Goal: Information Seeking & Learning: Find specific fact

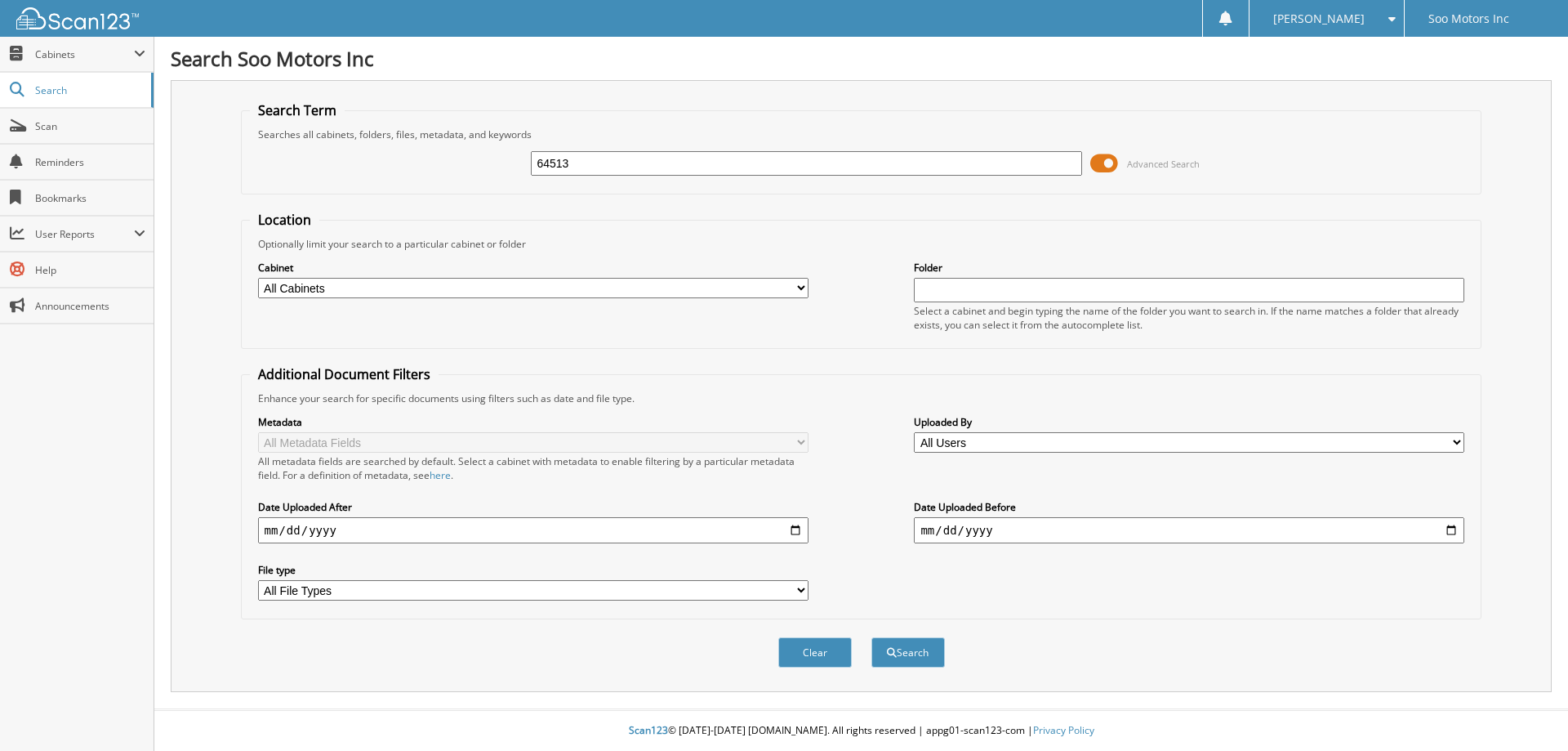
type input "64513"
click at [1108, 160] on span at bounding box center [1104, 163] width 28 height 25
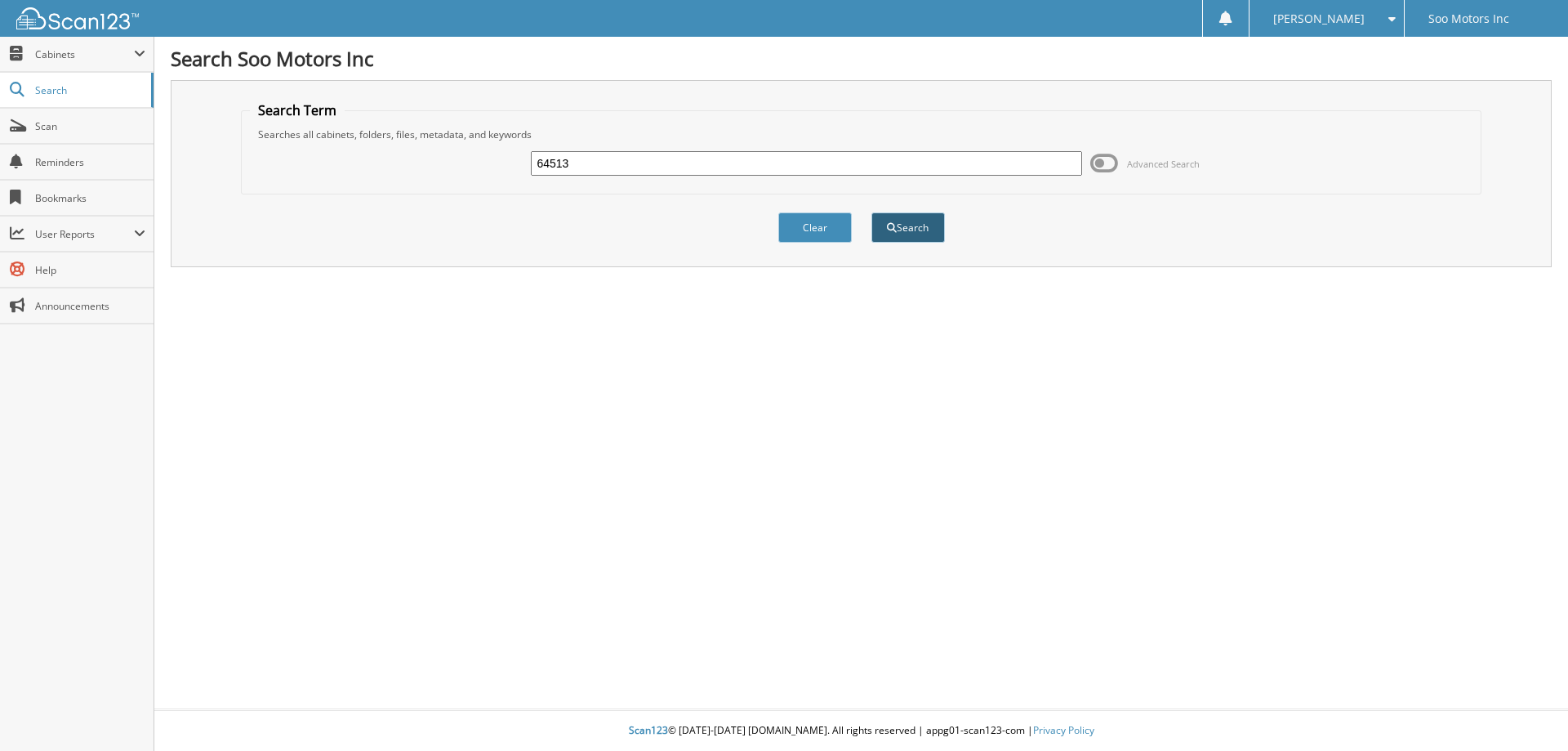
click at [931, 223] on button "Search" at bounding box center [908, 227] width 73 height 30
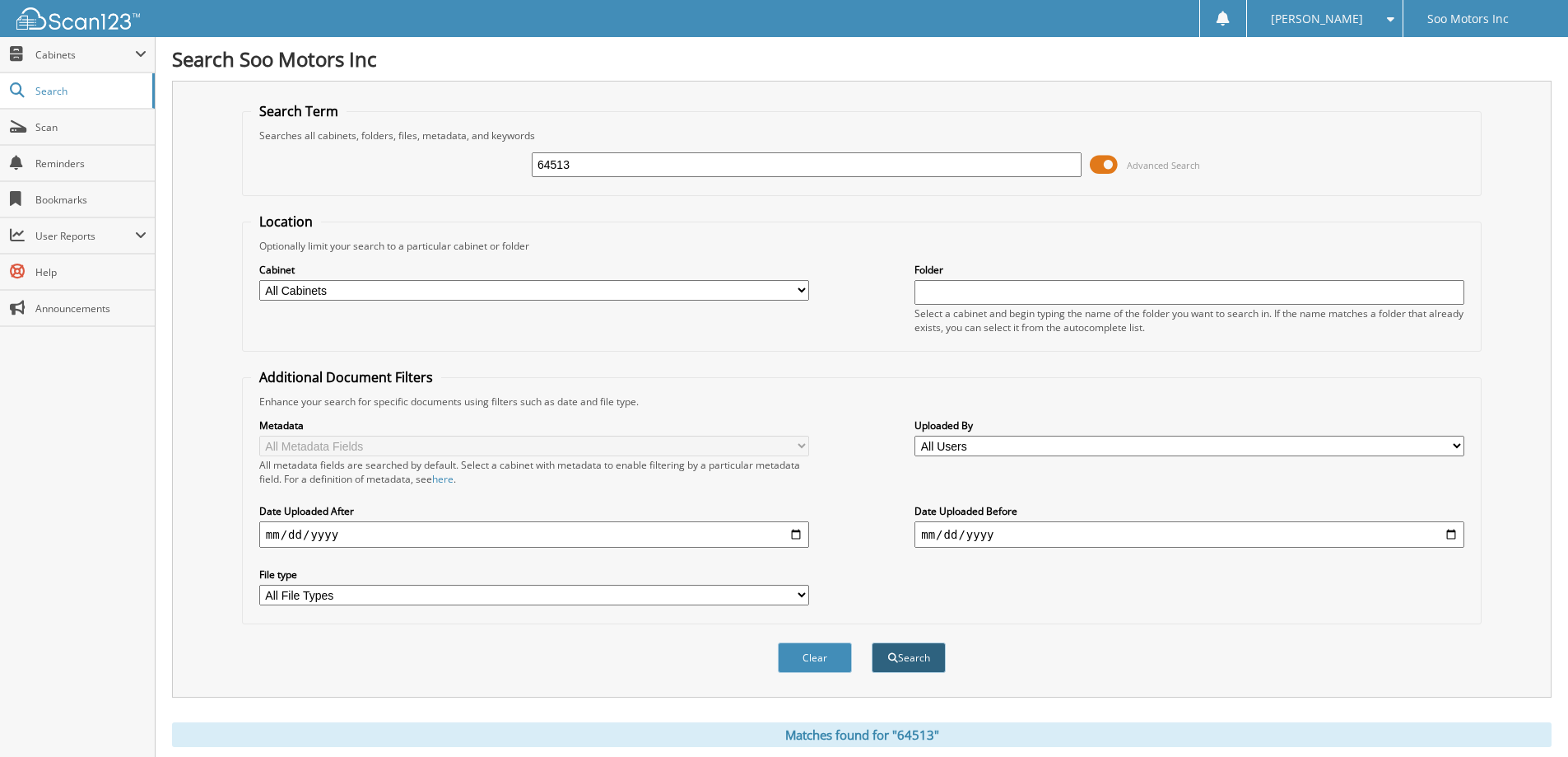
click at [902, 664] on button "Search" at bounding box center [908, 657] width 74 height 31
click at [1108, 162] on span at bounding box center [1104, 165] width 28 height 25
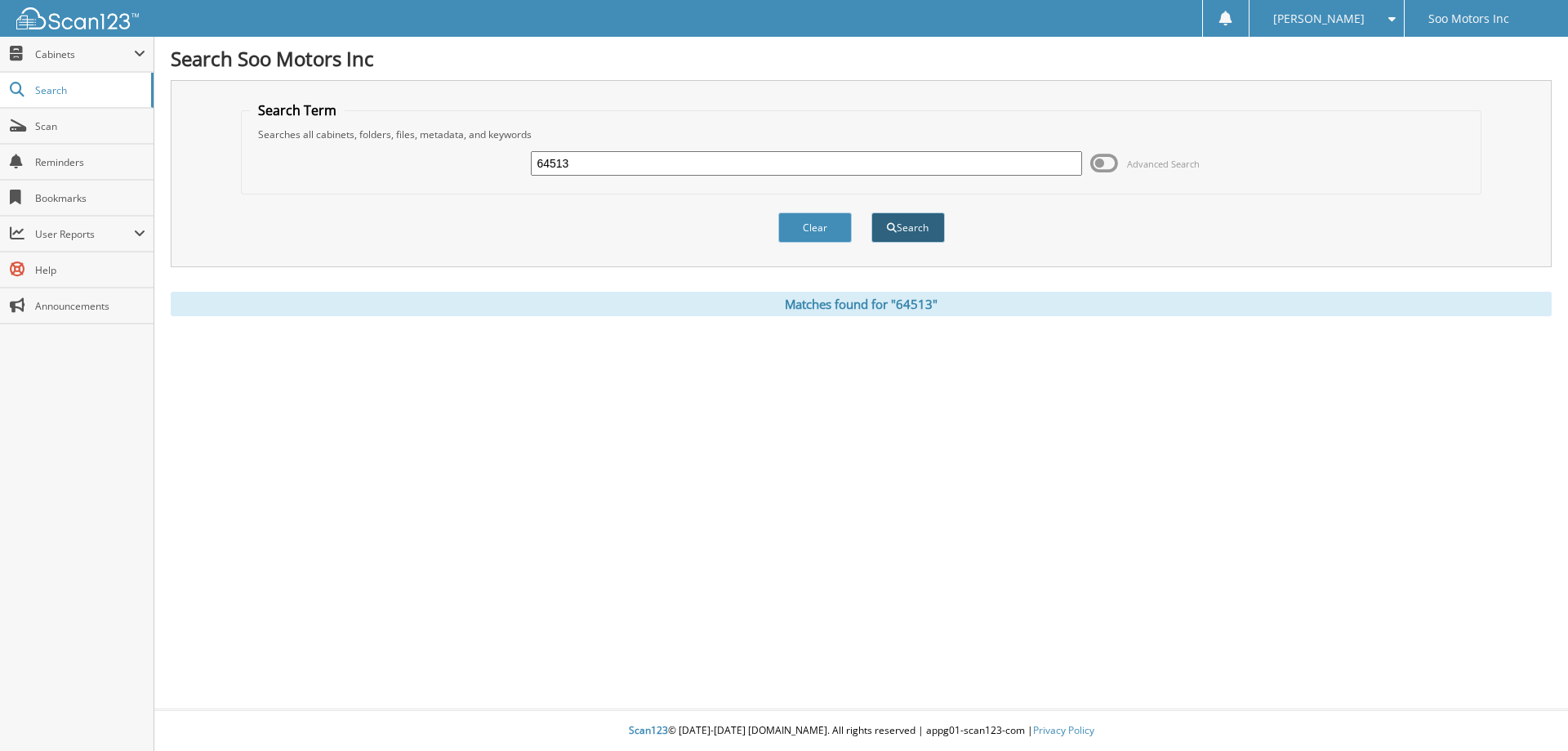
click at [908, 239] on button "Search" at bounding box center [908, 227] width 73 height 30
